Goal: Task Accomplishment & Management: Manage account settings

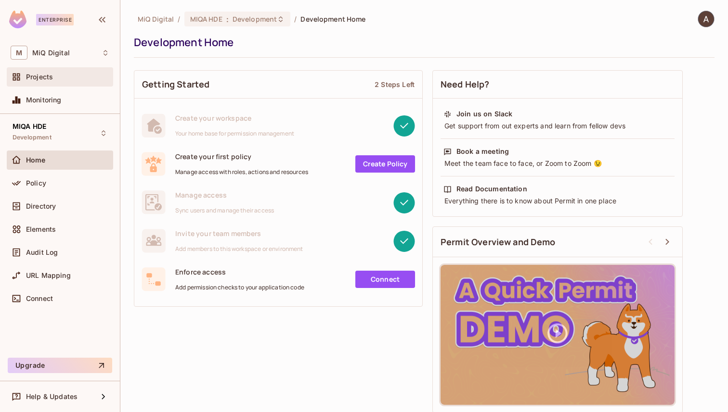
click at [64, 77] on div "Projects" at bounding box center [67, 77] width 83 height 8
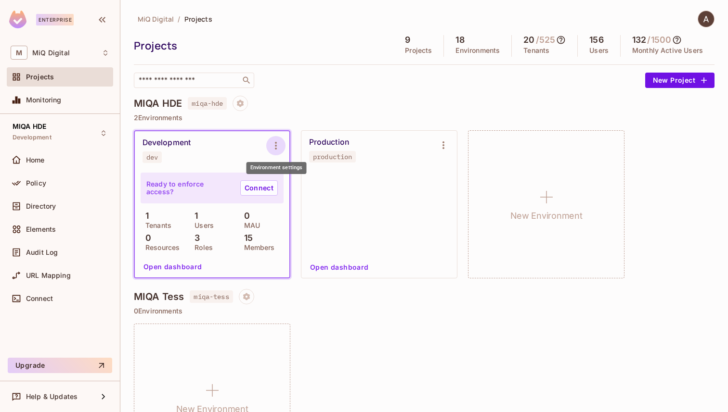
click at [276, 145] on icon "Environment settings" at bounding box center [276, 146] width 2 height 8
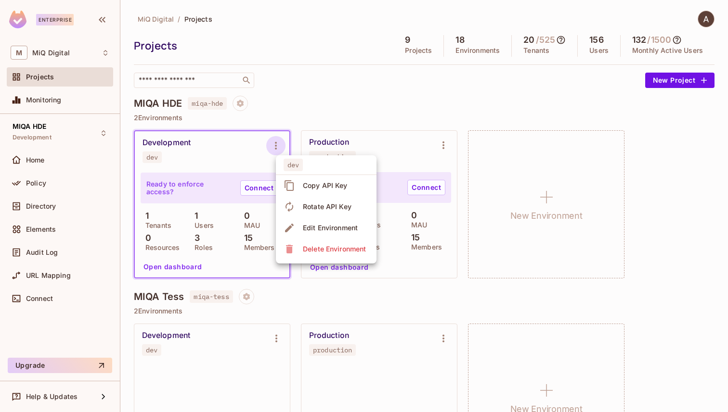
click at [313, 109] on div at bounding box center [364, 206] width 728 height 412
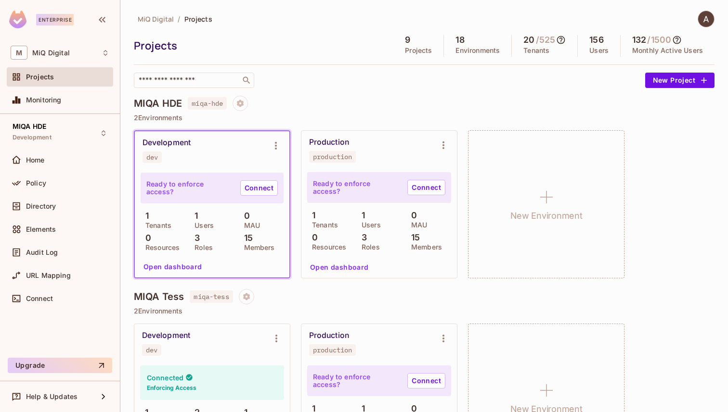
scroll to position [14, 0]
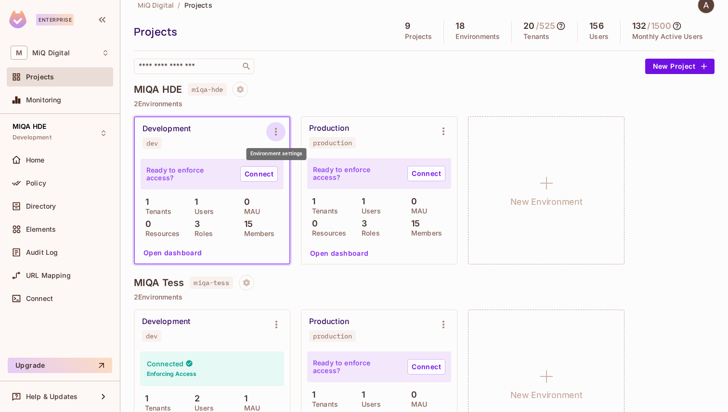
click at [274, 139] on button "Environment settings" at bounding box center [275, 131] width 19 height 19
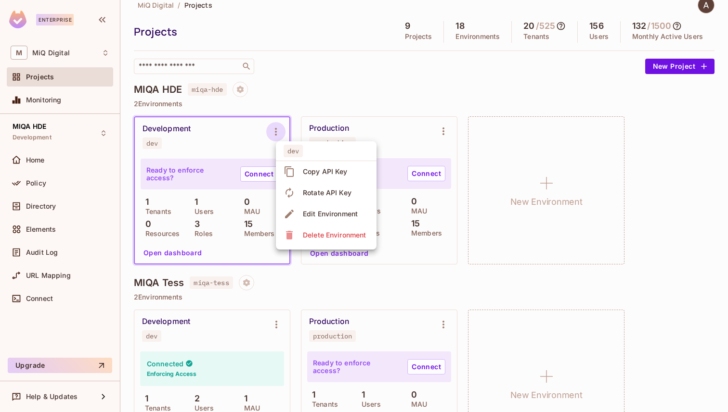
click at [303, 289] on div at bounding box center [364, 206] width 728 height 412
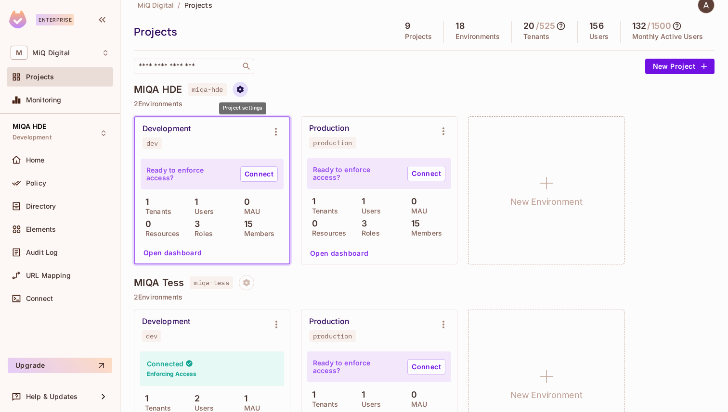
click at [246, 91] on button "Project settings" at bounding box center [239, 89] width 15 height 15
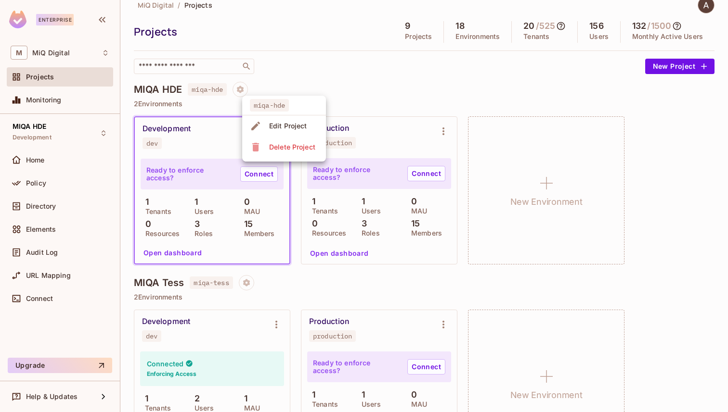
click at [301, 74] on div at bounding box center [364, 206] width 728 height 412
click at [240, 94] on button "Project settings" at bounding box center [239, 89] width 15 height 15
click at [280, 125] on div "Edit Project" at bounding box center [288, 126] width 38 height 10
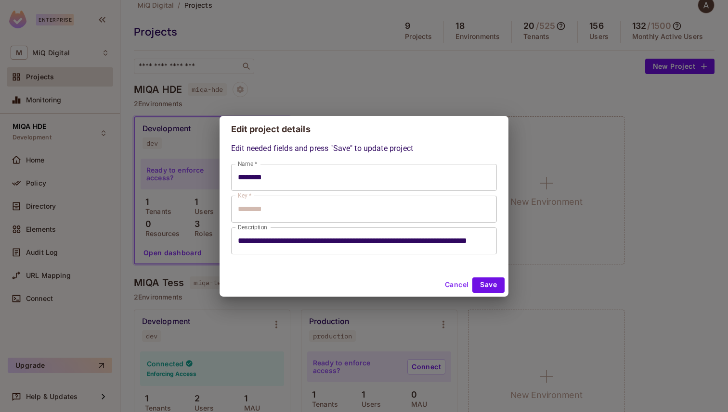
type input "********"
type input "**********"
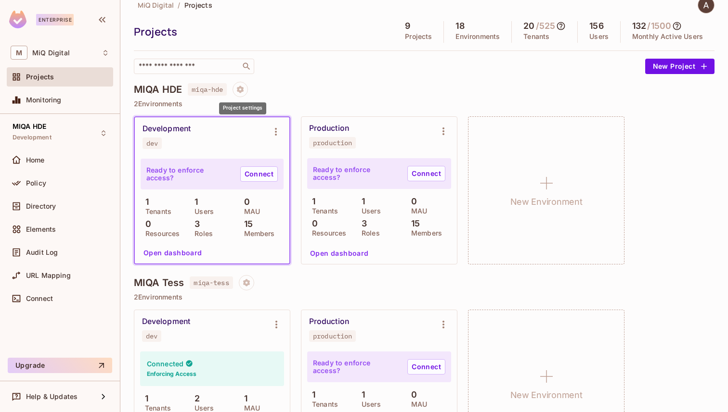
click at [338, 280] on div "MIQA Tess miqa-tess" at bounding box center [424, 282] width 580 height 15
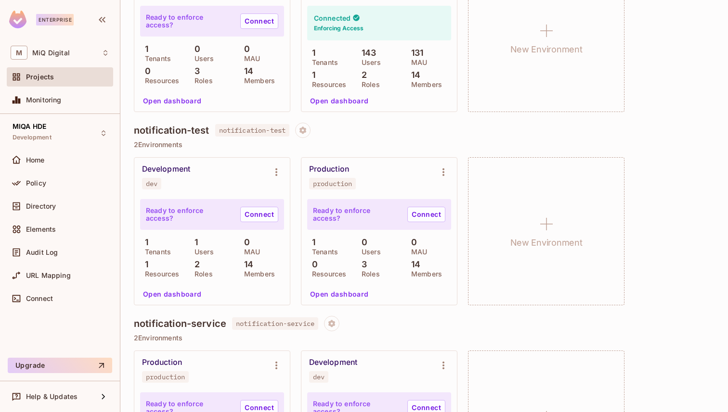
scroll to position [584, 0]
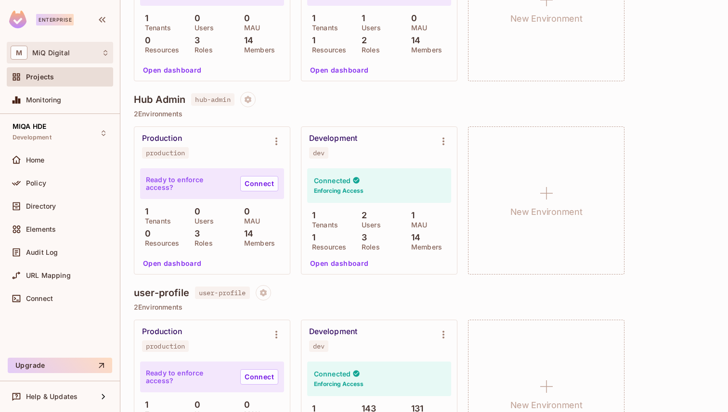
click at [107, 52] on icon at bounding box center [105, 53] width 4 height 6
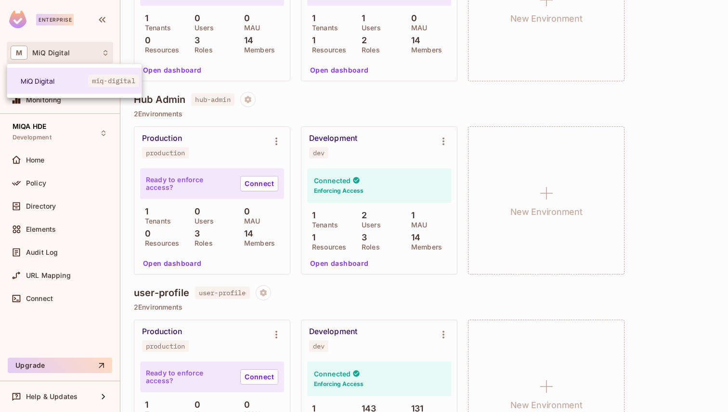
click at [422, 104] on div at bounding box center [364, 206] width 728 height 412
